Goal: Complete application form

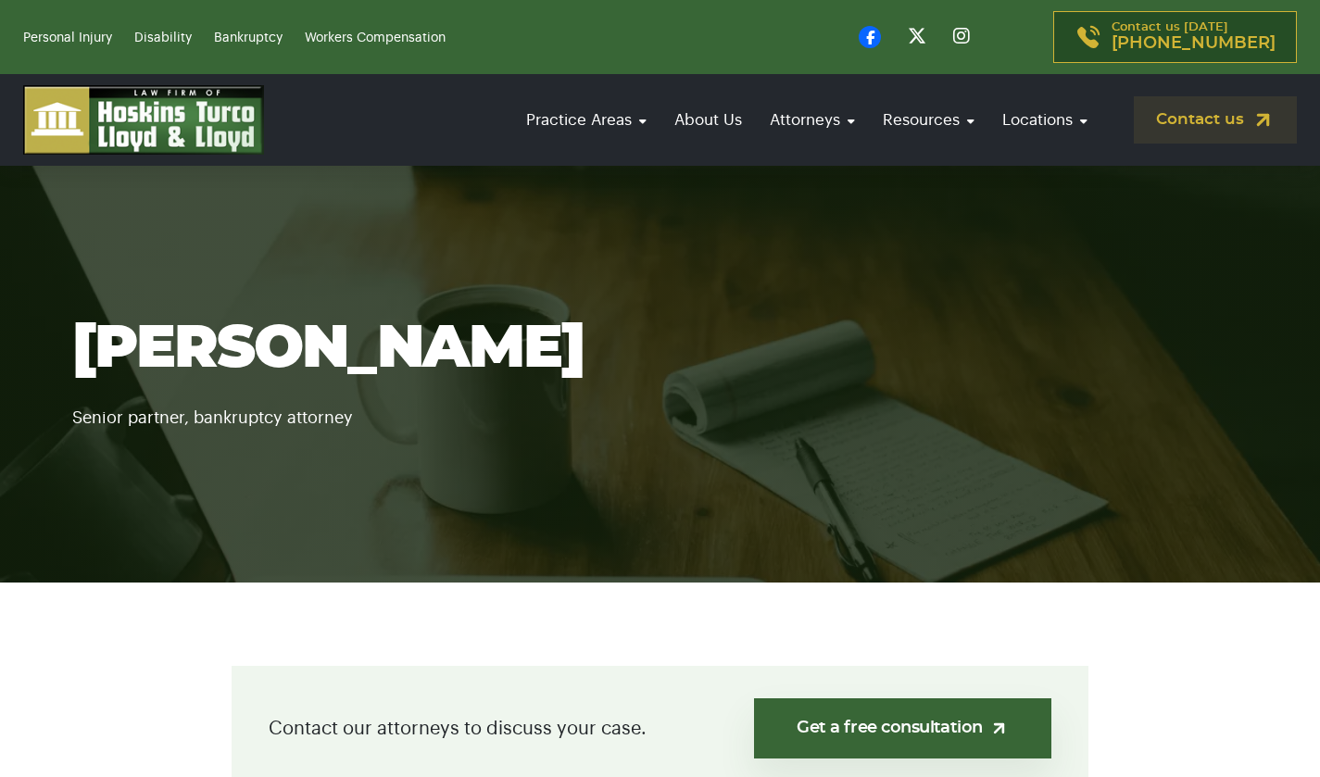
click at [821, 719] on link "Get a free consultation" at bounding box center [902, 728] width 297 height 60
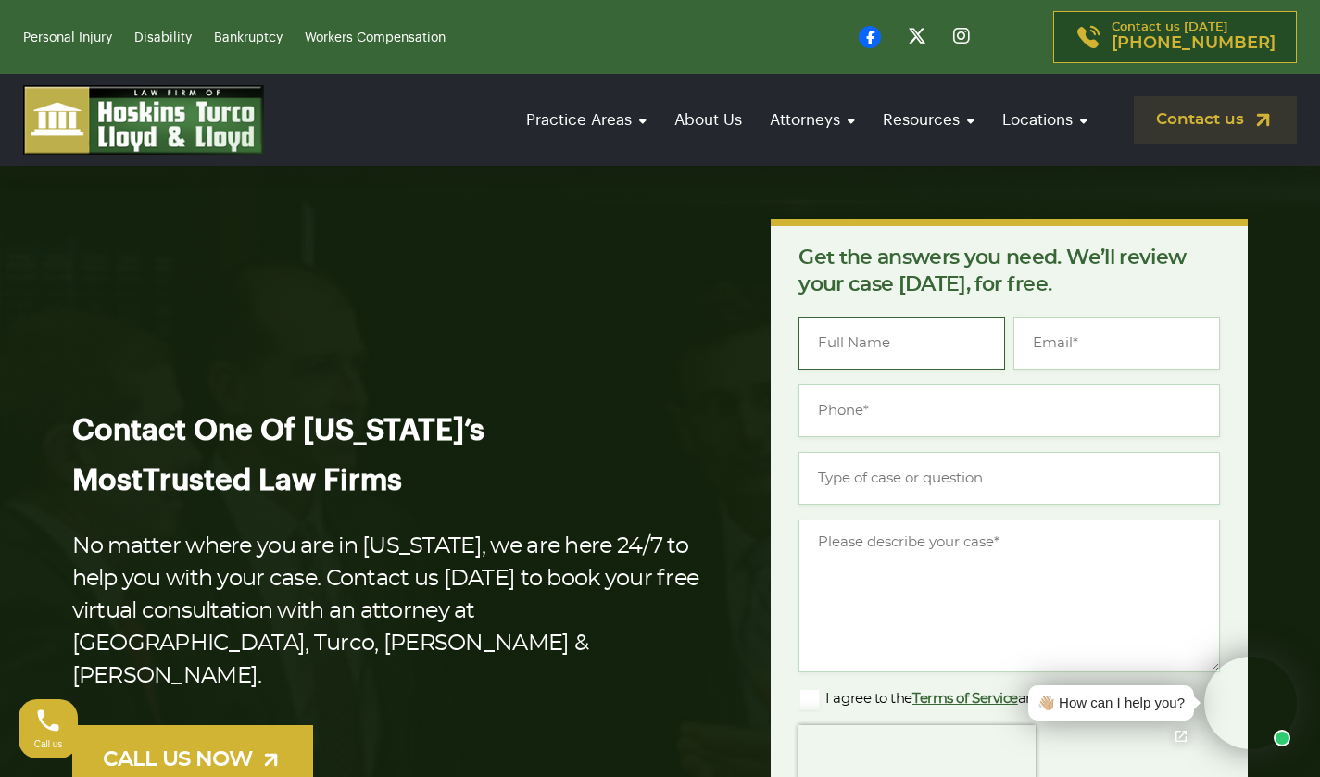
click at [932, 325] on input "Name *" at bounding box center [901, 343] width 207 height 53
type input "[PERSON_NAME] [PERSON_NAME]"
type input "[EMAIL_ADDRESS][DOMAIN_NAME]"
type input "[PHONE_NUMBER]"
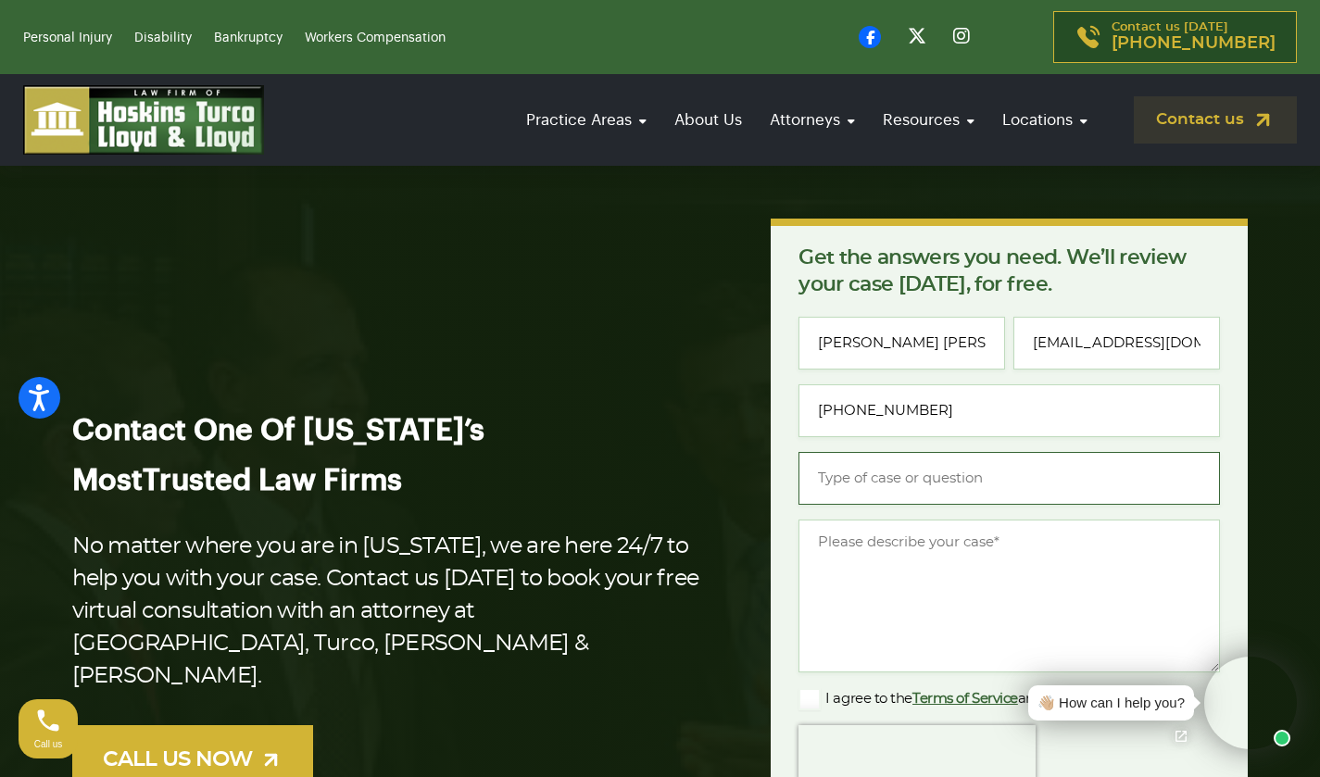
click at [914, 483] on input "Type of case or question *" at bounding box center [1008, 478] width 421 height 53
click at [893, 540] on textarea "Message *" at bounding box center [1008, 596] width 421 height 153
click at [899, 546] on textarea "Message *" at bounding box center [1008, 596] width 421 height 153
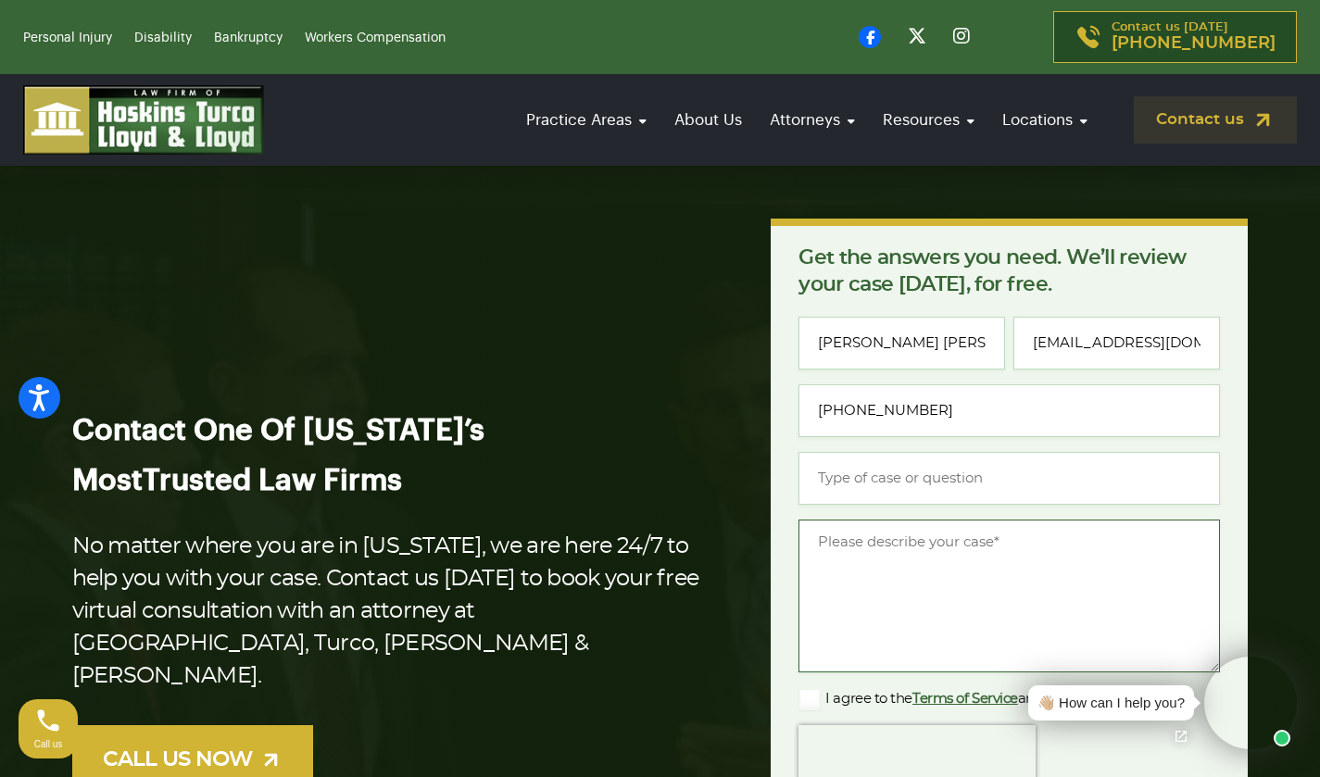
click at [899, 546] on textarea "Message *" at bounding box center [1008, 596] width 421 height 153
paste textarea "MY NAME IS [PERSON_NAME] AND I HAVE ALREADY FILED CHAPTER 7 WITH THE COURT AND …"
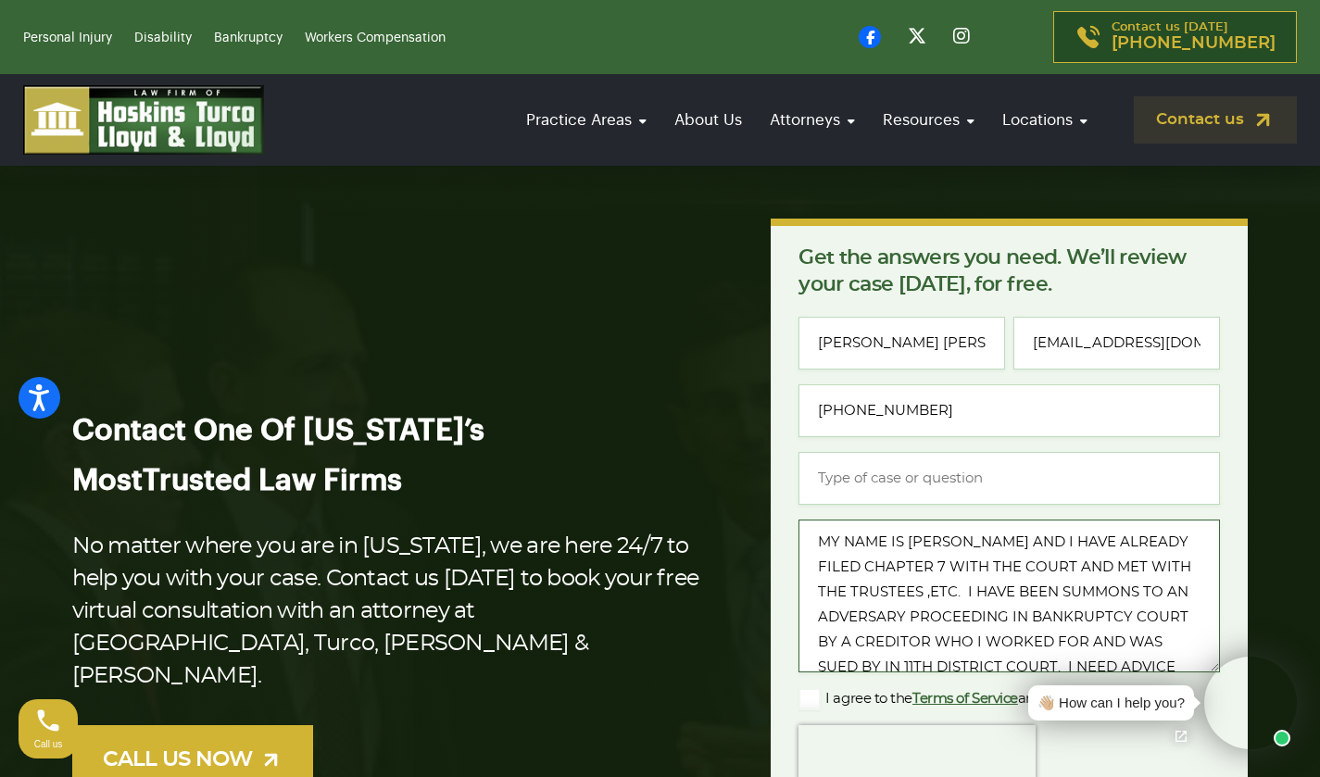
scroll to position [53, 0]
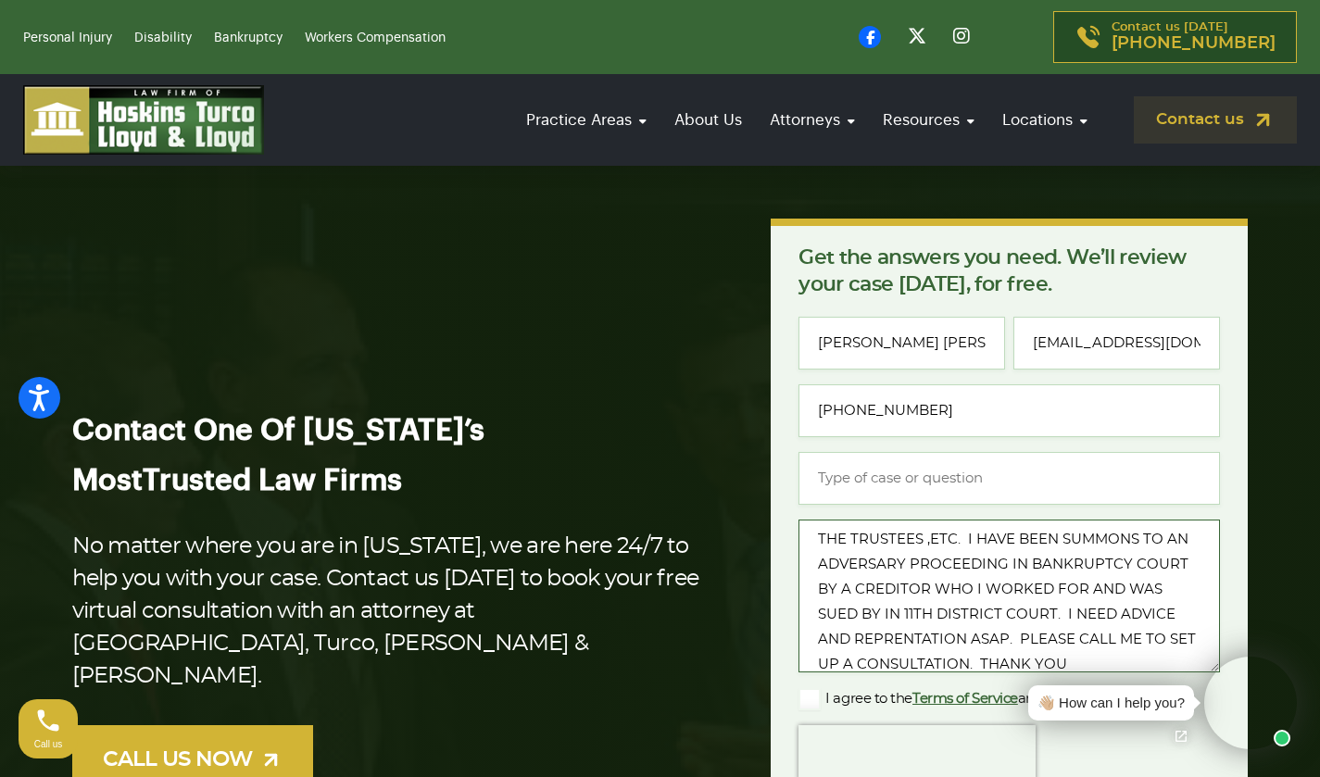
type textarea "MY NAME IS [PERSON_NAME] AND I HAVE ALREADY FILED CHAPTER 7 WITH THE COURT AND …"
click at [900, 481] on input "Type of case or question *" at bounding box center [1008, 478] width 421 height 53
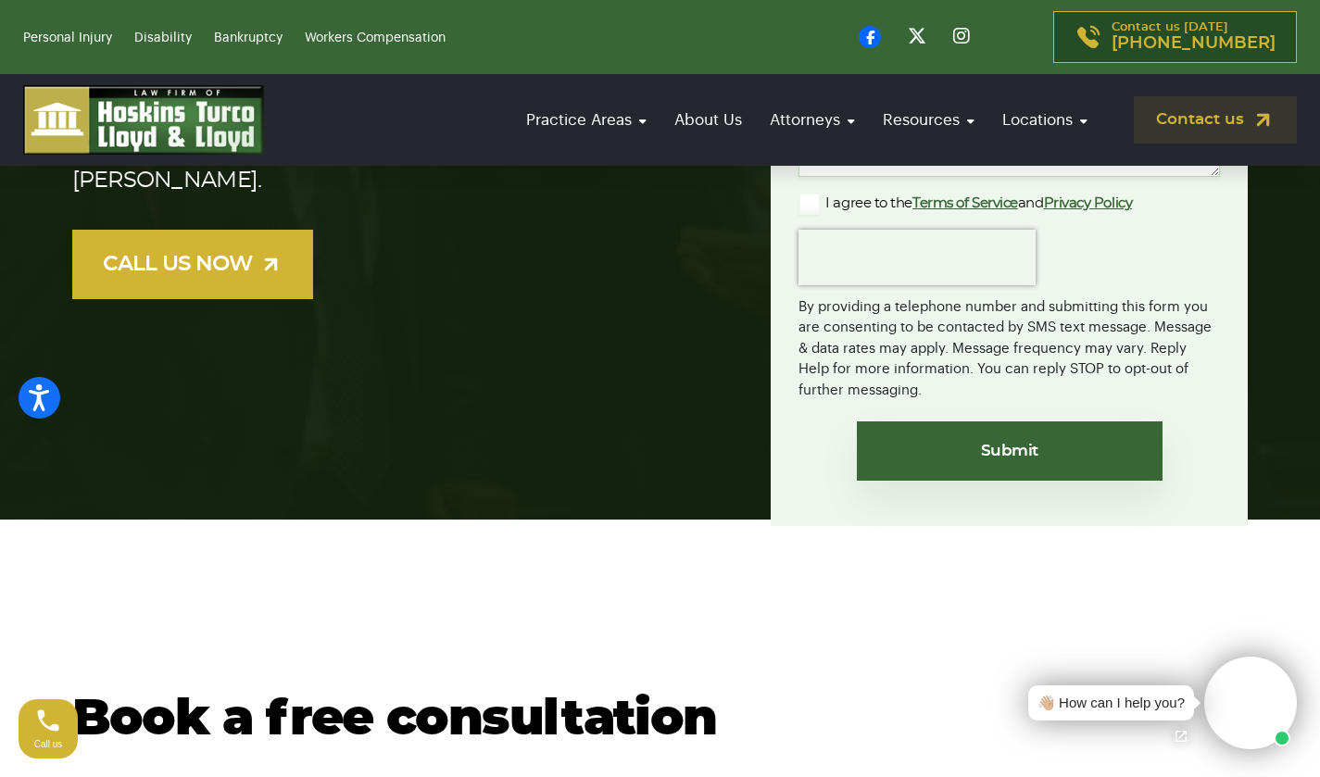
scroll to position [419, 0]
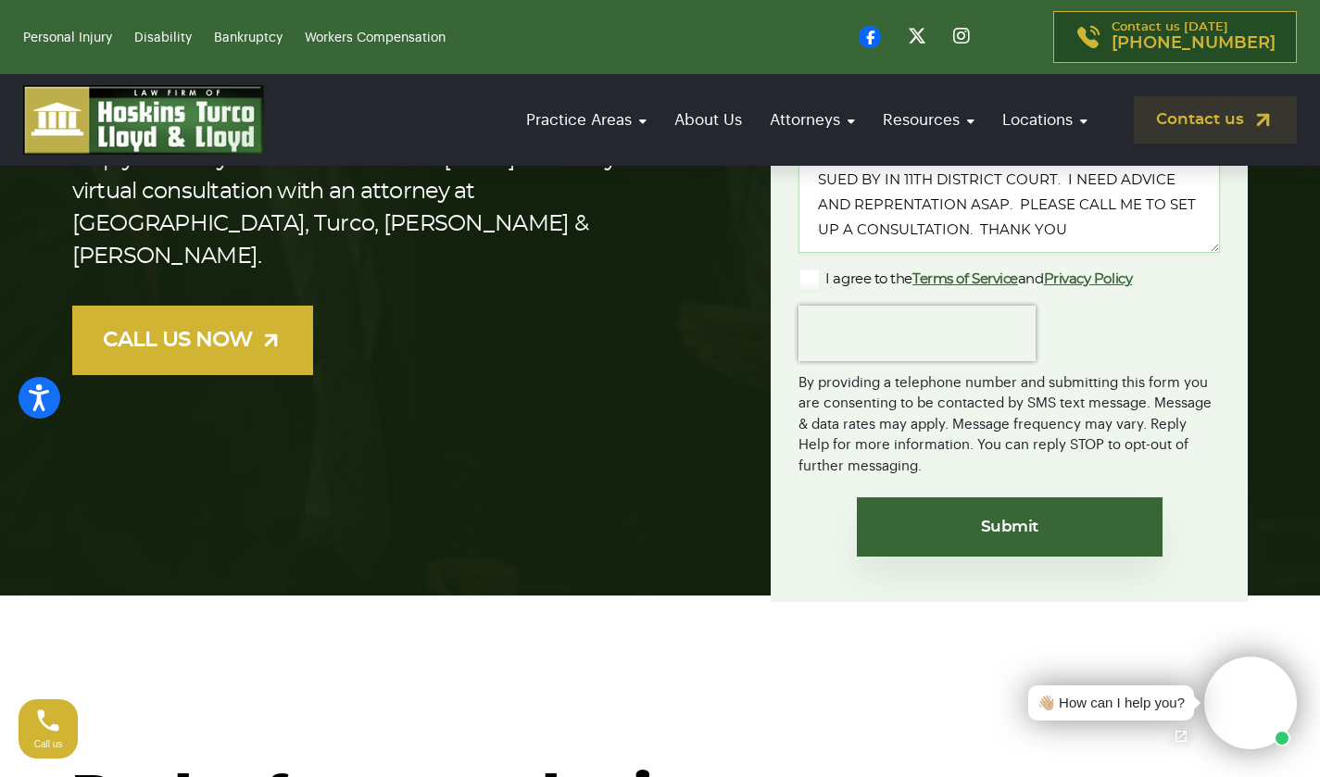
type input "adversary proceeding bankruptcy"
click at [1023, 519] on input "Submit" at bounding box center [1010, 526] width 306 height 59
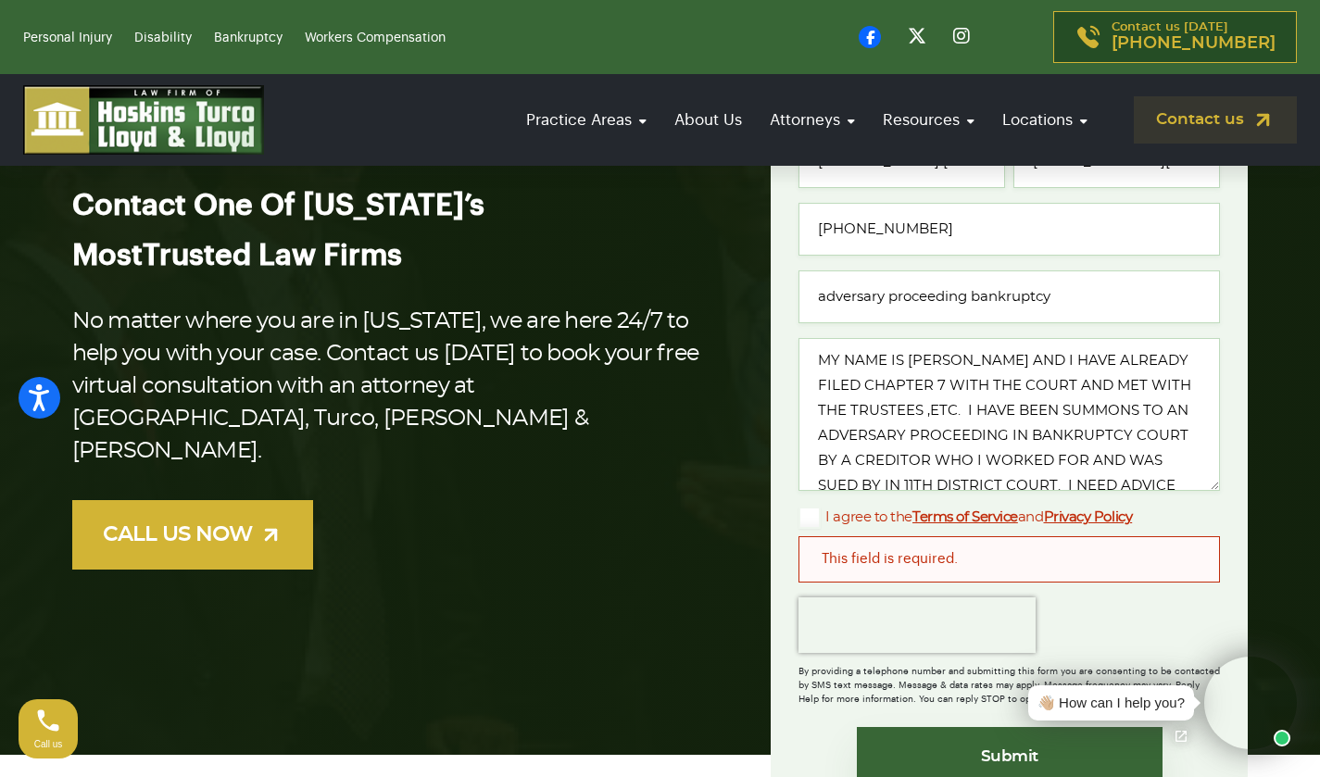
scroll to position [261, 0]
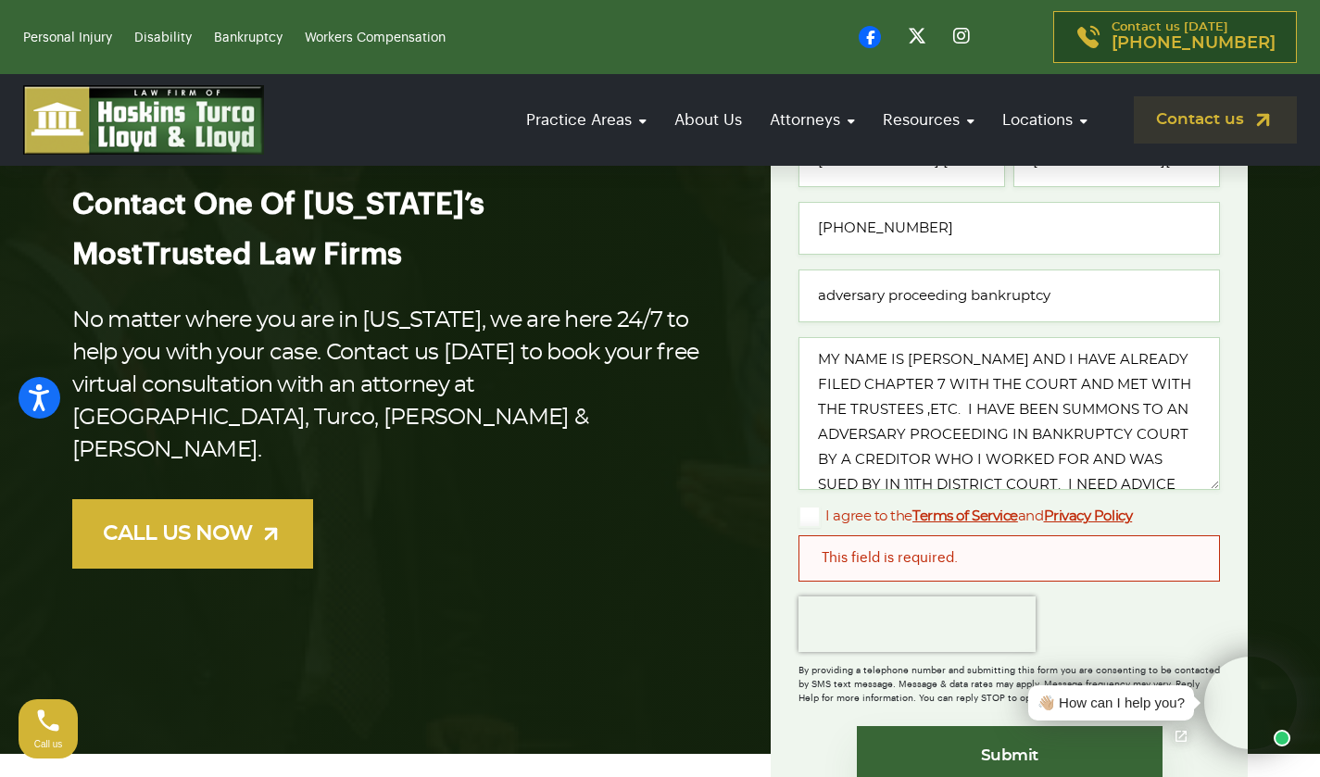
click at [1094, 571] on div "This field is required." at bounding box center [1008, 558] width 421 height 46
click at [1141, 552] on div "This field is required." at bounding box center [1008, 558] width 421 height 46
click at [820, 520] on label "I agree to the Terms of Service and Privacy Policy" at bounding box center [964, 517] width 333 height 22
click at [0, 0] on input "I agree to the Terms of Service and Privacy Policy" at bounding box center [0, 0] width 0 height 0
click at [911, 754] on input "Submit" at bounding box center [1010, 755] width 306 height 59
